Goal: Transaction & Acquisition: Subscribe to service/newsletter

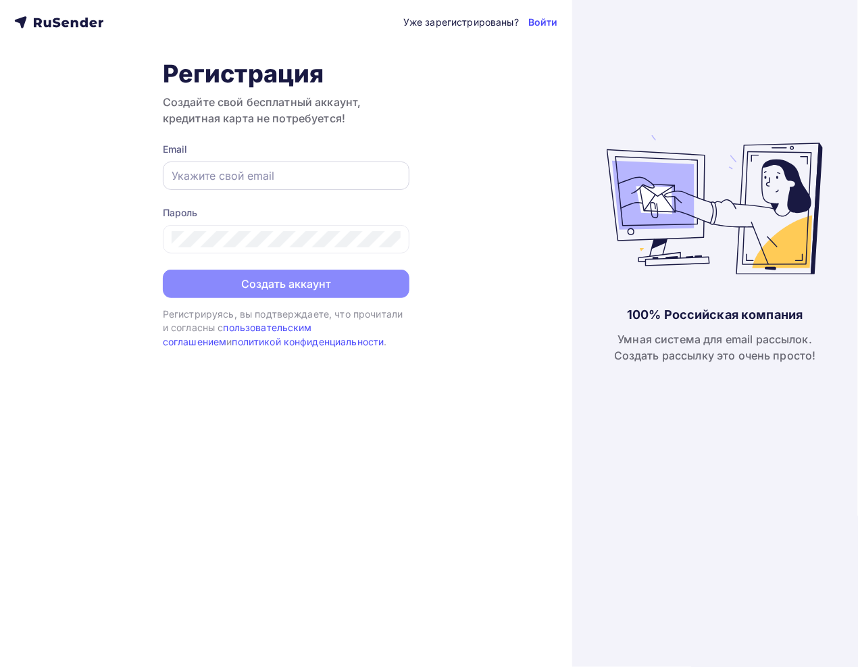
click at [246, 176] on input "text" at bounding box center [286, 176] width 229 height 16
type input "mileloguser10@gmail.com"
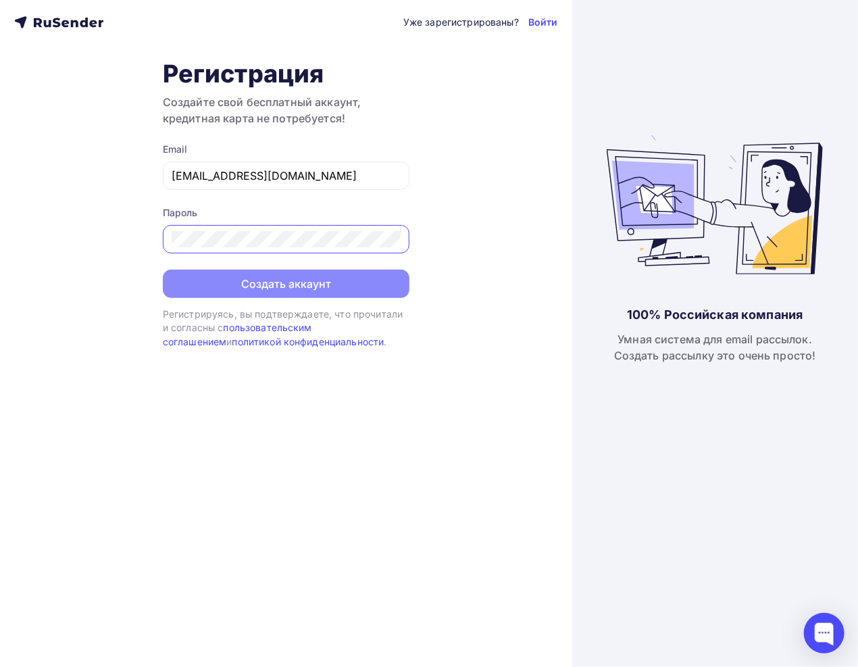
click at [216, 495] on div "Уже зарегистрированы? Войти Регистрация Создайте свой бесплатный аккаунт, креди…" at bounding box center [286, 333] width 572 height 667
drag, startPoint x: 405, startPoint y: 449, endPoint x: 400, endPoint y: 436, distance: 13.9
click at [403, 445] on div "Уже зарегистрированы? Войти Регистрация Создайте свой бесплатный аккаунт, креди…" at bounding box center [286, 333] width 572 height 667
click at [408, 467] on div "Уже зарегистрированы? Войти Регистрация Создайте свой бесплатный аккаунт, креди…" at bounding box center [286, 333] width 572 height 667
click at [133, 234] on div "Уже зарегистрированы? Войти Регистрация Создайте свой бесплатный аккаунт, креди…" at bounding box center [286, 333] width 572 height 667
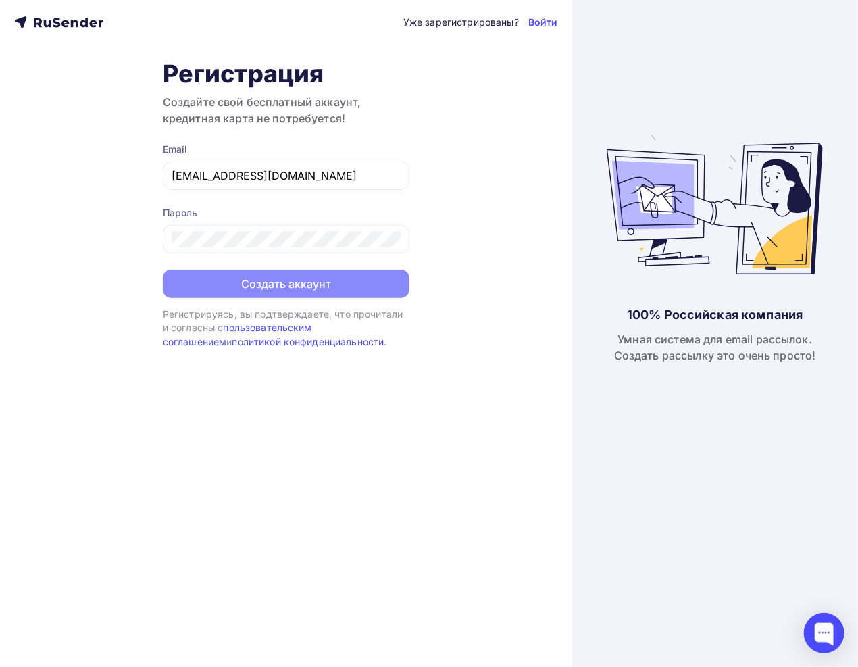
click at [376, 449] on div "Уже зарегистрированы? Войти Регистрация Создайте свой бесплатный аккаунт, креди…" at bounding box center [286, 333] width 572 height 667
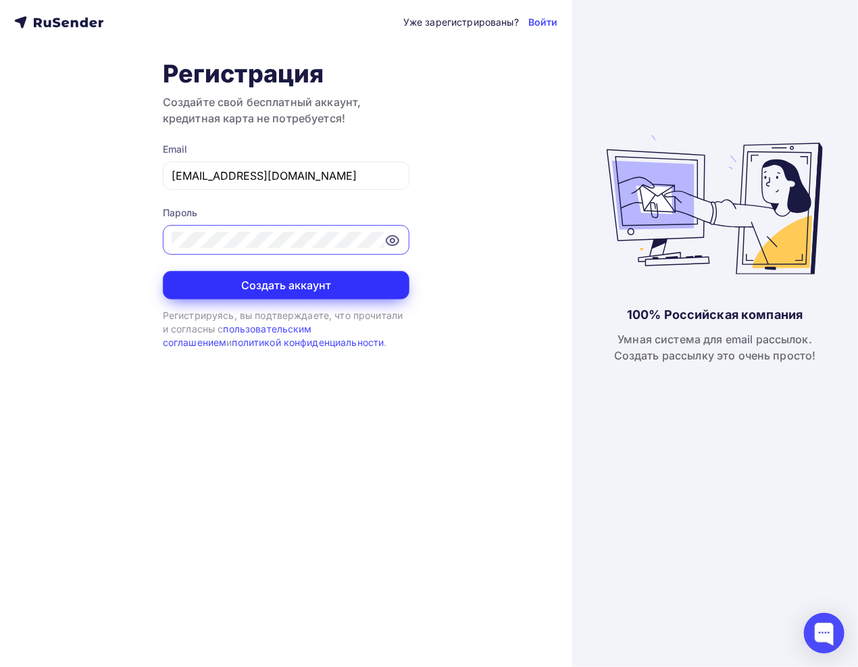
click at [205, 282] on button "Создать аккаунт" at bounding box center [286, 285] width 247 height 28
